Goal: Check status: Check status

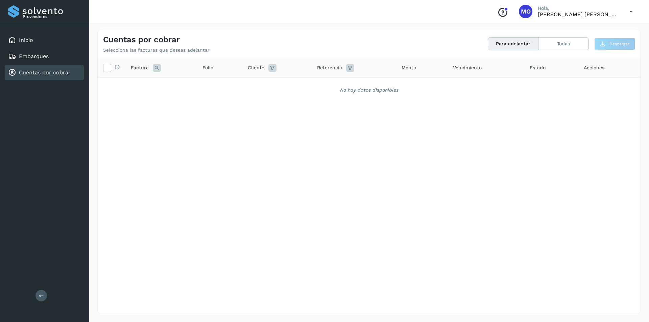
click at [20, 70] on link "Cuentas por cobrar" at bounding box center [45, 72] width 52 height 6
click at [555, 47] on button "Todas" at bounding box center [564, 44] width 50 height 13
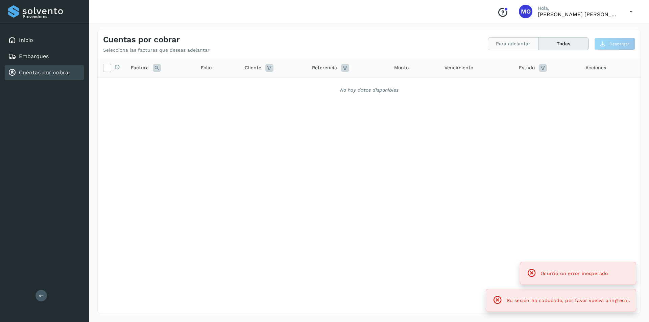
click at [514, 41] on button "Para adelantar" at bounding box center [513, 44] width 50 height 13
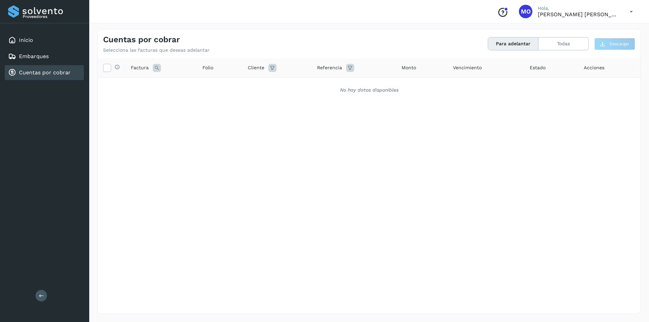
click at [587, 51] on div "Cuentas por cobrar Selecciona las facturas que deseas adelantar Para adelantar …" at bounding box center [369, 41] width 543 height 24
click at [578, 48] on button "Todas" at bounding box center [564, 44] width 50 height 13
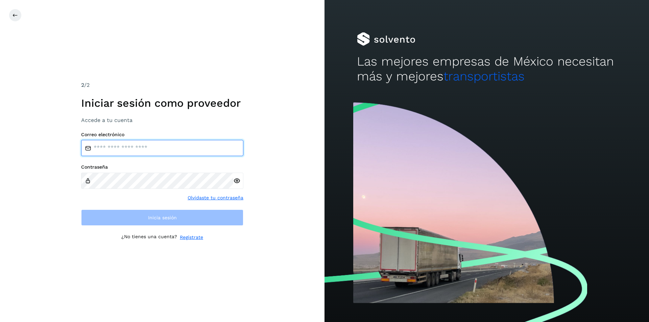
type input "**********"
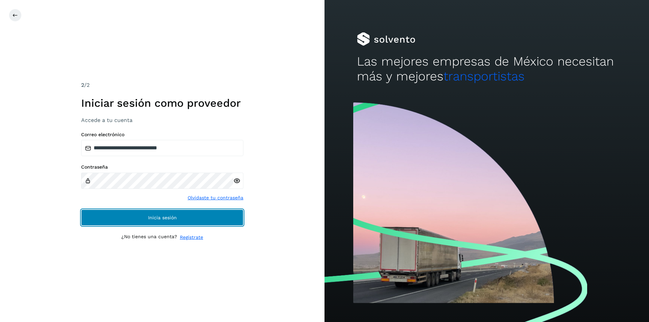
click at [167, 212] on button "Inicia sesión" at bounding box center [162, 218] width 162 height 16
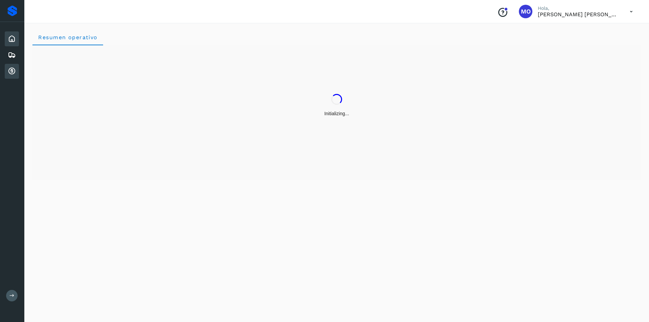
click at [15, 74] on icon at bounding box center [12, 71] width 8 height 8
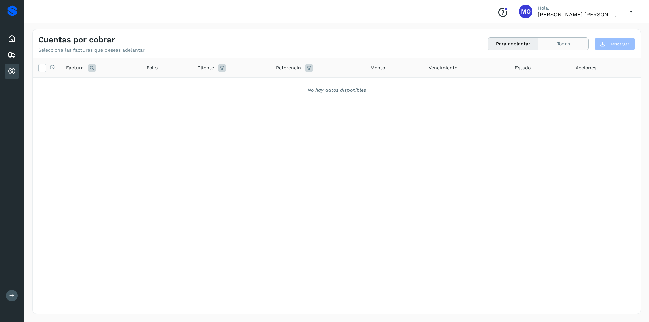
click at [564, 39] on button "Todas" at bounding box center [564, 44] width 50 height 13
